Goal: Information Seeking & Learning: Learn about a topic

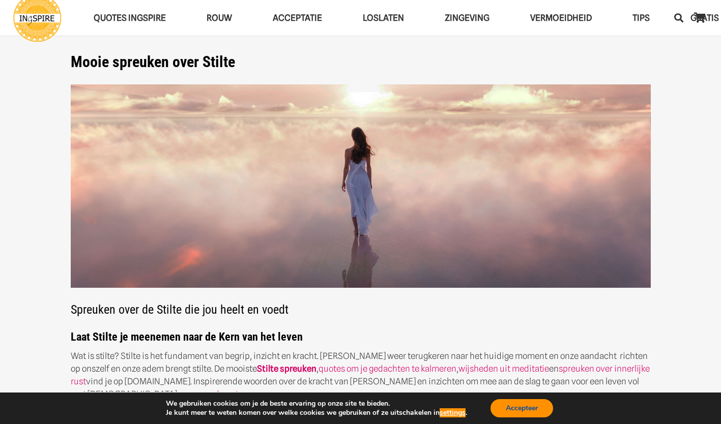
click at [514, 407] on button "Accepteer" at bounding box center [521, 408] width 63 height 18
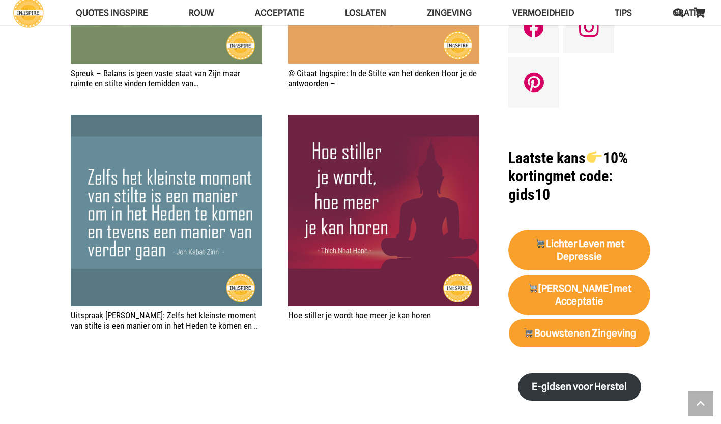
scroll to position [877, 0]
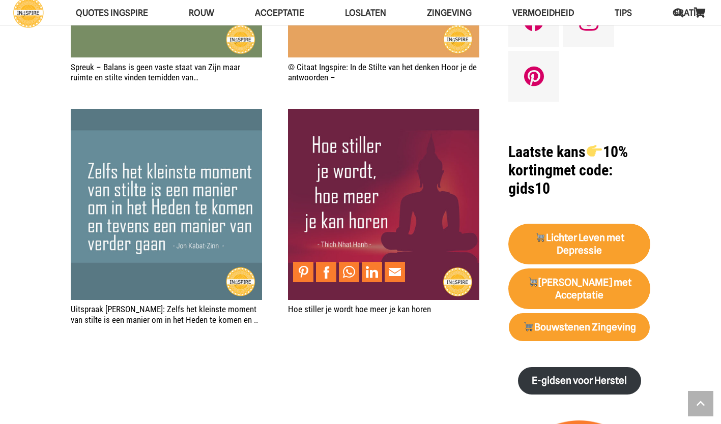
click at [386, 150] on img "Hoe stiller je wordt hoe meer je kan horen" at bounding box center [383, 204] width 191 height 191
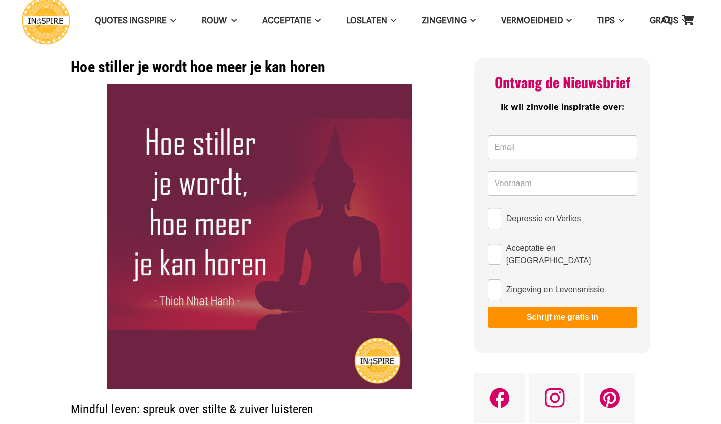
drag, startPoint x: 0, startPoint y: 0, endPoint x: 256, endPoint y: 212, distance: 332.3
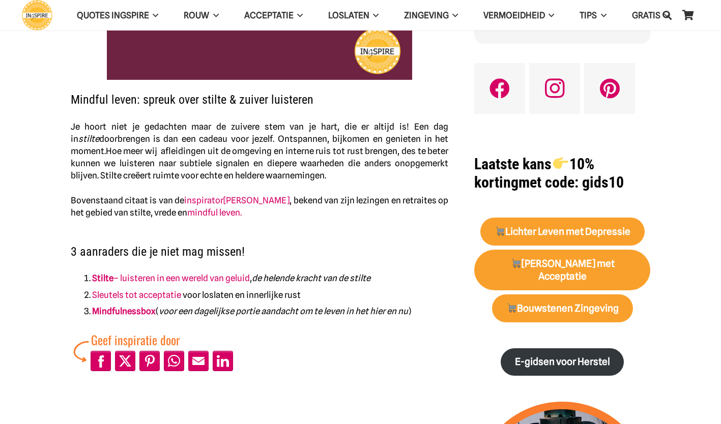
scroll to position [311, 0]
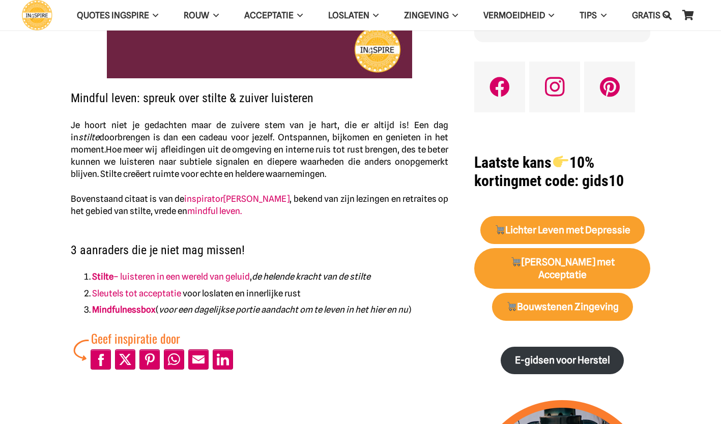
drag, startPoint x: 255, startPoint y: 209, endPoint x: 261, endPoint y: 195, distance: 15.0
click at [261, 195] on p "Bovenstaand citaat is van de inspirator [PERSON_NAME] , bekend van zijn lezinge…" at bounding box center [260, 205] width 378 height 24
click at [261, 195] on link "[PERSON_NAME]" at bounding box center [256, 199] width 66 height 10
click at [217, 209] on link "mindful leven." at bounding box center [214, 211] width 54 height 10
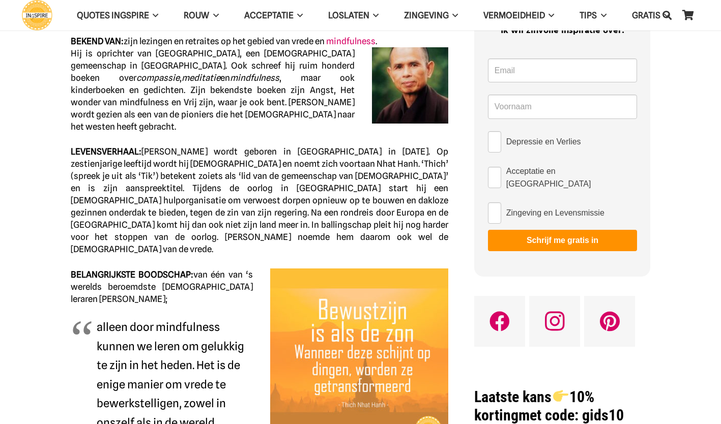
scroll to position [48, 0]
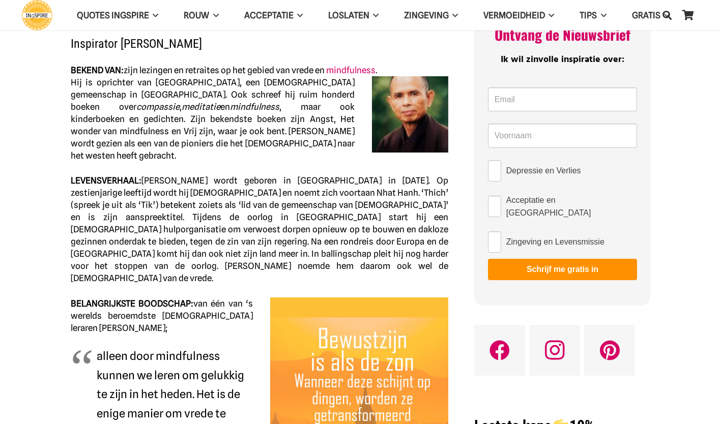
drag, startPoint x: 138, startPoint y: 303, endPoint x: 103, endPoint y: 288, distance: 38.7
click at [103, 297] on p "BELANGRIJKSTE BOODSCHAP: van één van ‘s werelds beroemdste boeddhistische lerar…" at bounding box center [260, 315] width 378 height 37
drag, startPoint x: 110, startPoint y: 288, endPoint x: 188, endPoint y: 297, distance: 78.3
click at [169, 301] on p "BELANGRIJKSTE BOODSCHAP: van één van ‘s werelds beroemdste boeddhistische lerar…" at bounding box center [260, 315] width 378 height 37
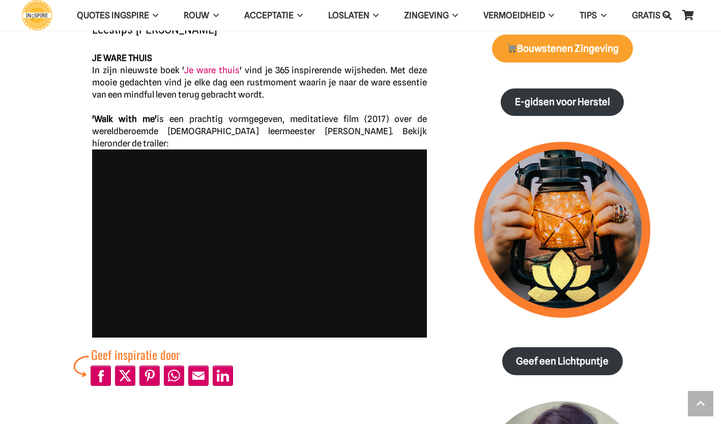
scroll to position [568, 0]
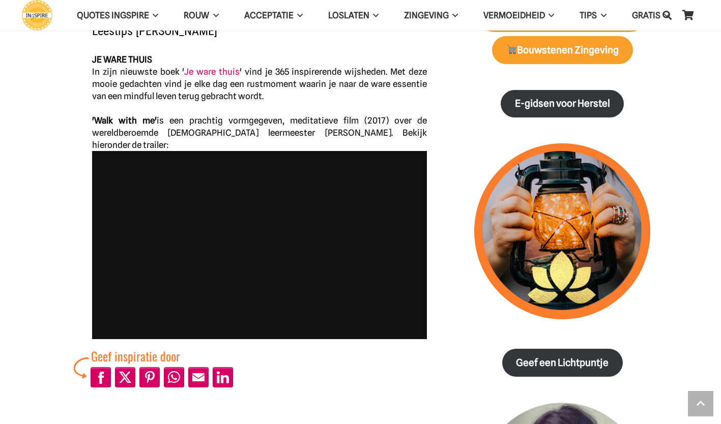
drag, startPoint x: 350, startPoint y: 121, endPoint x: 168, endPoint y: 113, distance: 182.2
click at [168, 113] on div "JE WARE THUIS In zijn nieuwste boek ' Je ware thuis ' vind je 365 inspirerende …" at bounding box center [259, 102] width 335 height 98
drag, startPoint x: 85, startPoint y: 104, endPoint x: 255, endPoint y: 119, distance: 170.5
click at [255, 119] on div "JE WARE THUIS In zijn nieuwste boek ' Je ware thuis ' vind je 365 inspirerende …" at bounding box center [259, 196] width 361 height 286
